Goal: Check status: Check status

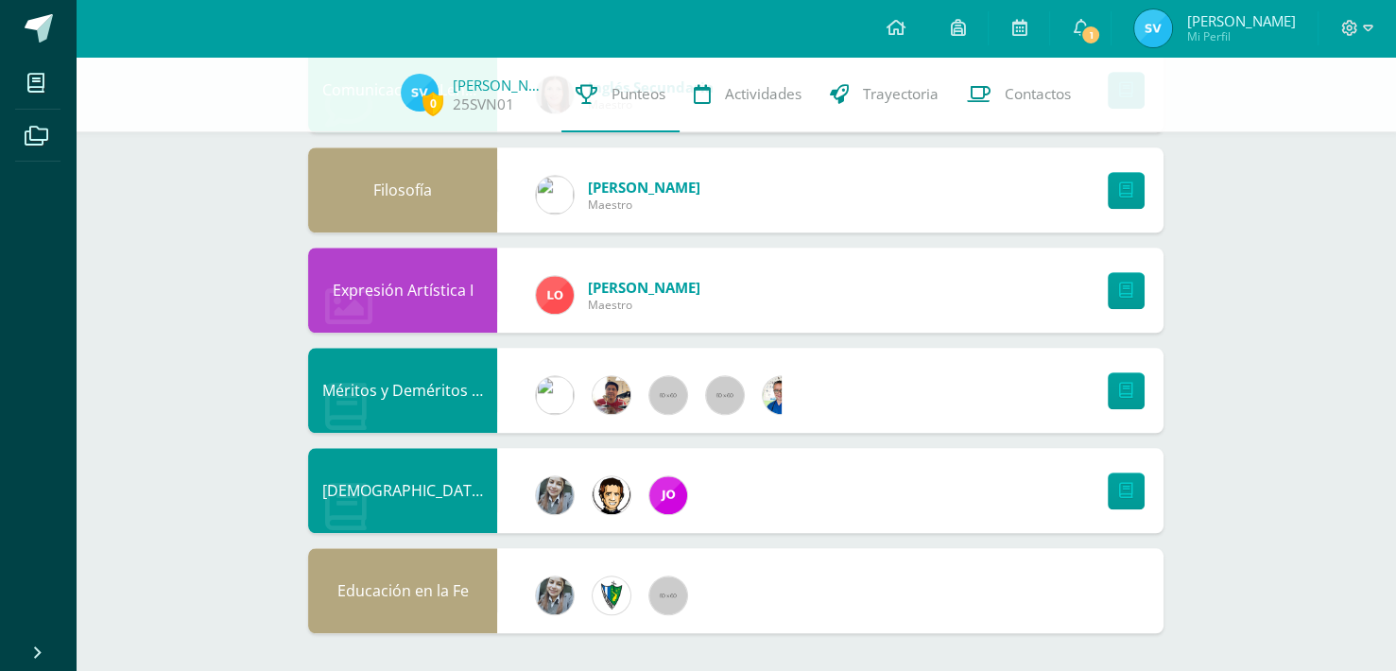
scroll to position [1652, 0]
click at [1079, 29] on icon at bounding box center [1080, 27] width 15 height 17
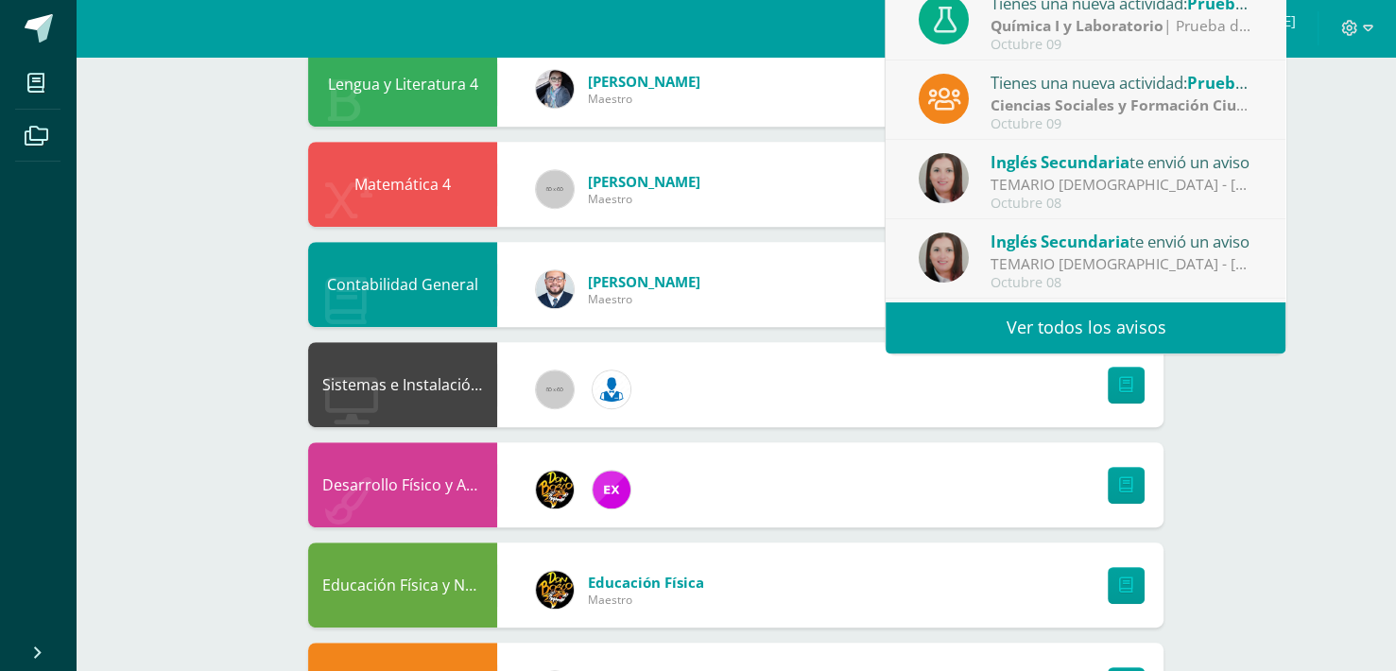
scroll to position [391, 0]
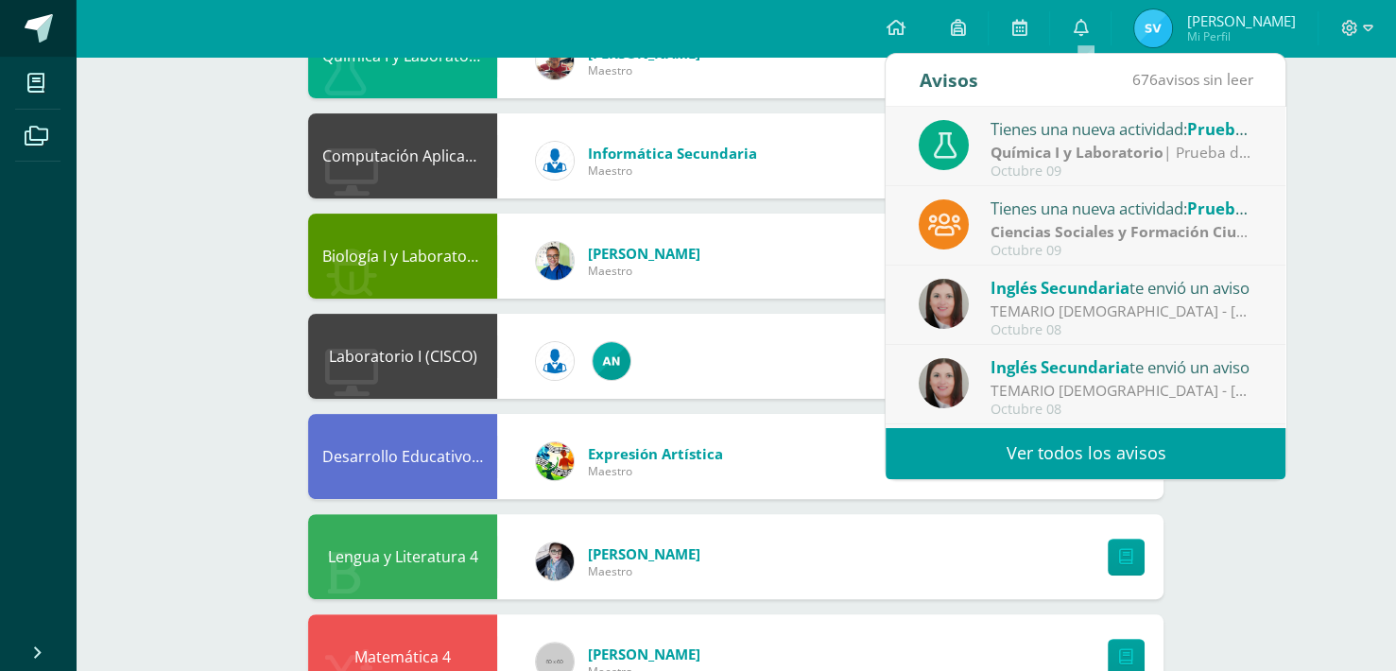
click at [44, 30] on span at bounding box center [39, 28] width 28 height 28
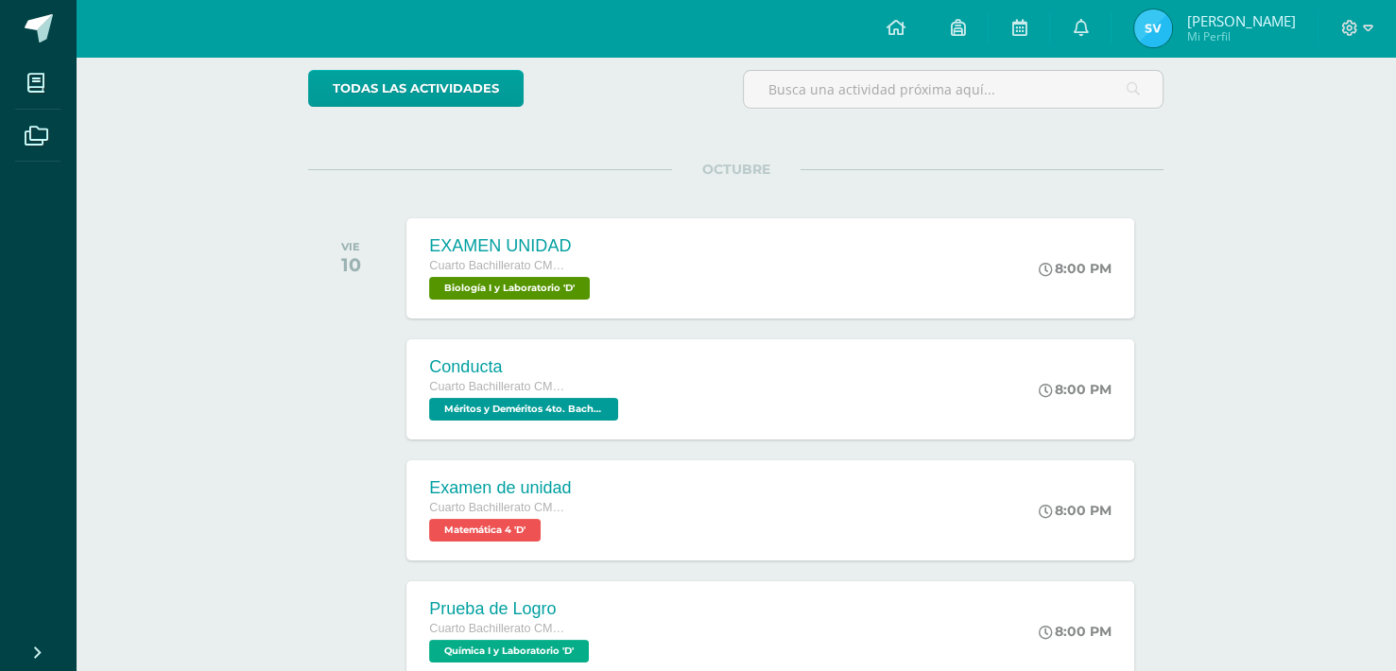
scroll to position [157, 0]
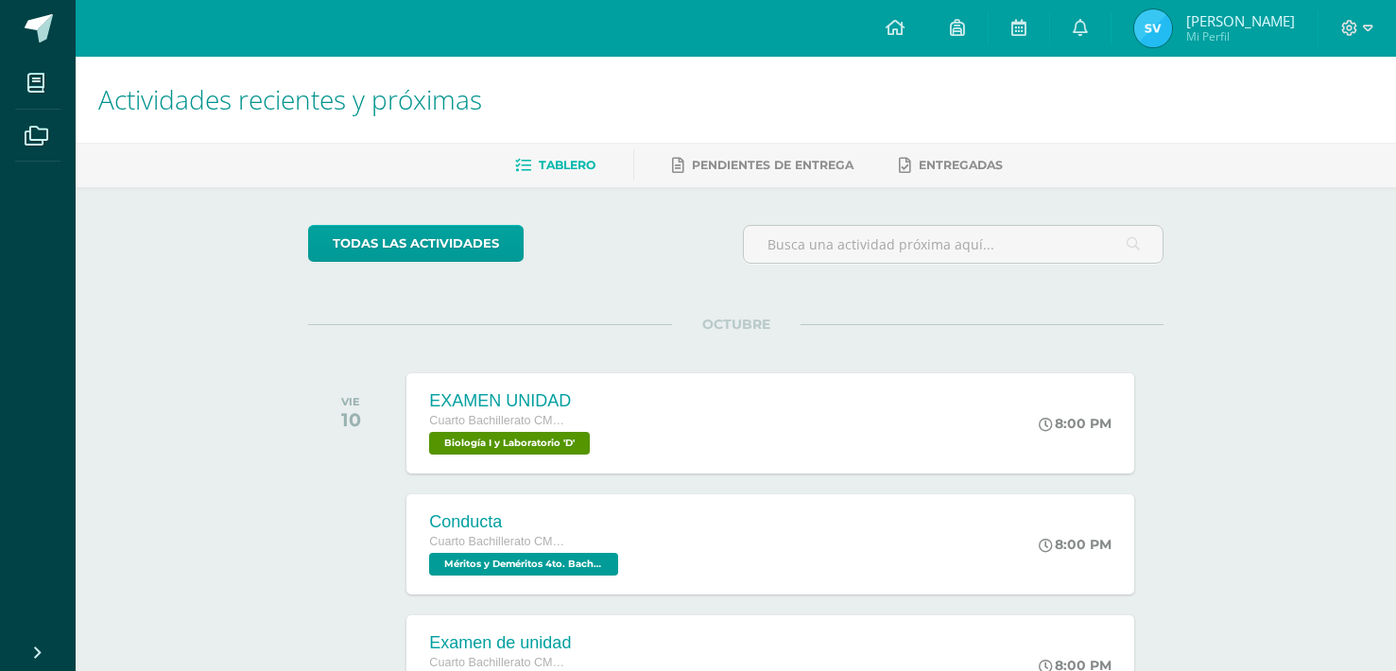
scroll to position [0, 7]
